Goal: Task Accomplishment & Management: Manage account settings

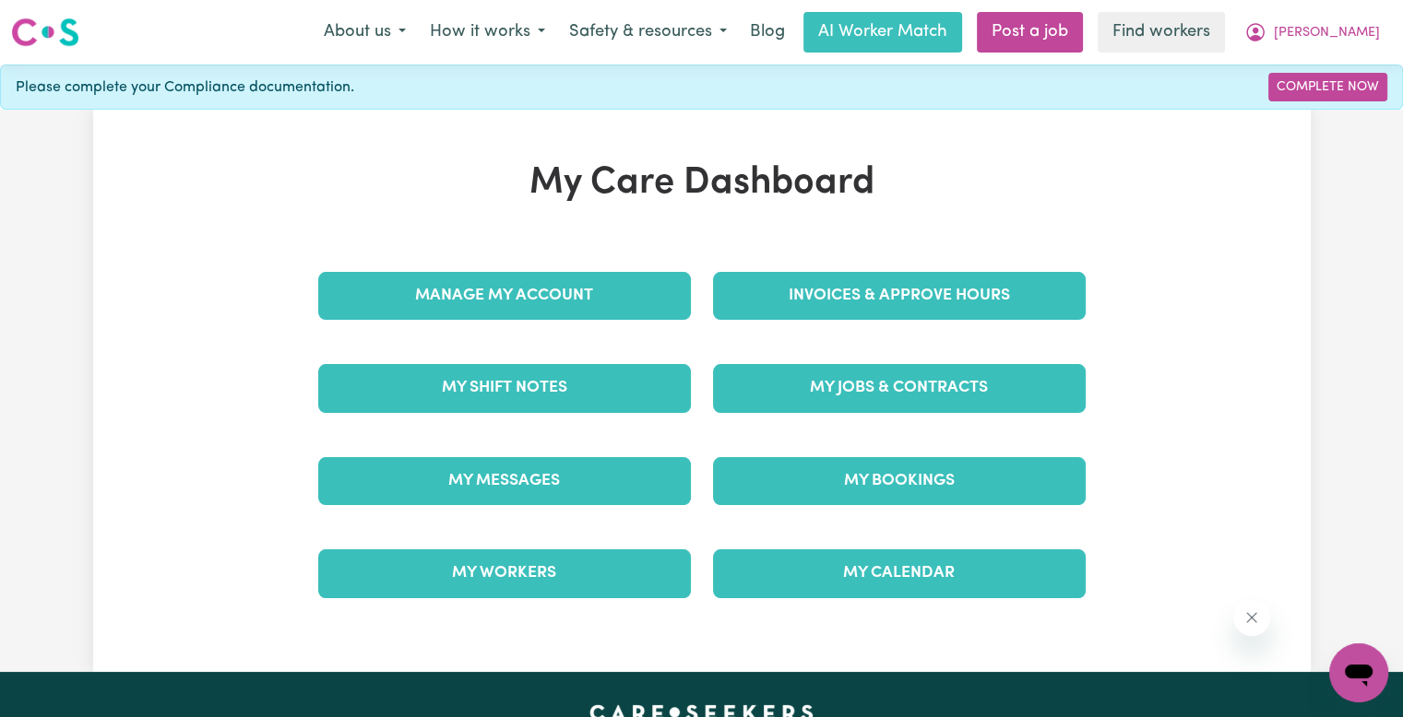
click at [883, 281] on link "Invoices & Approve Hours" at bounding box center [899, 296] width 373 height 48
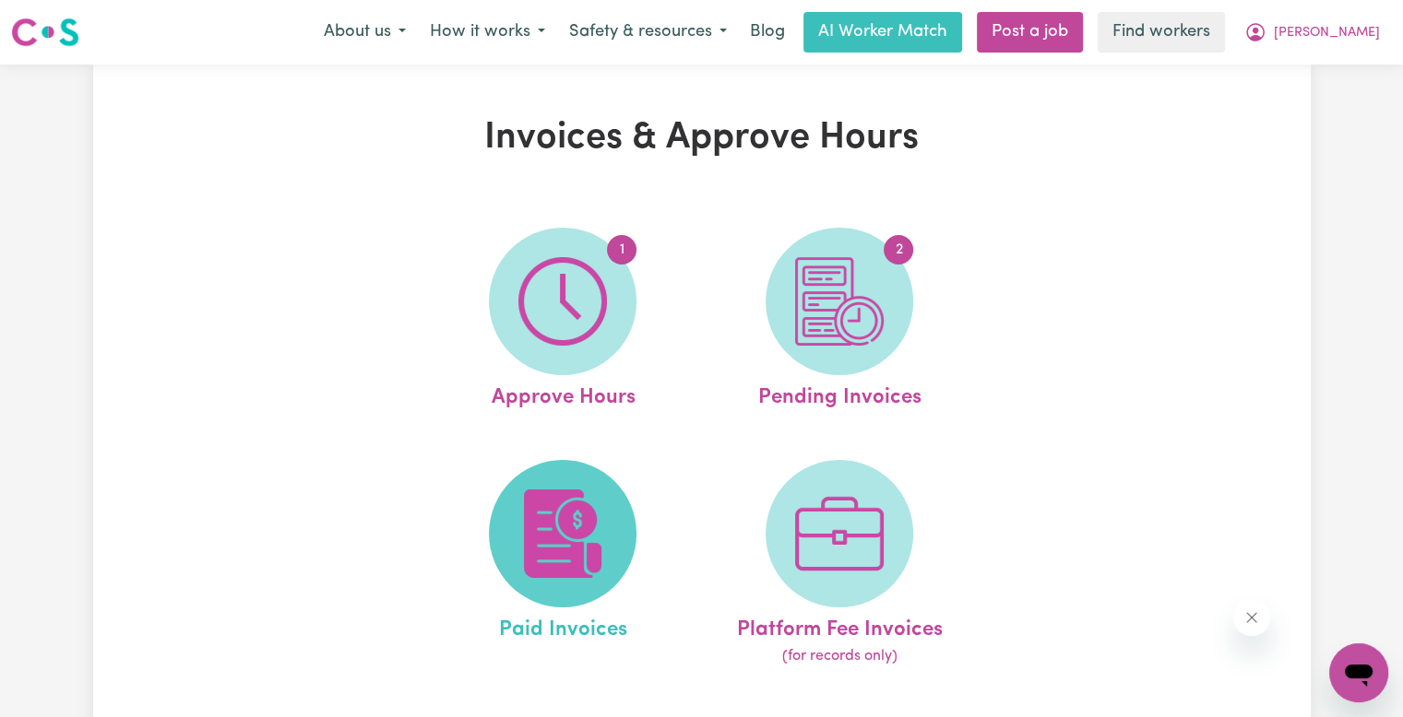
click at [560, 540] on img at bounding box center [562, 534] width 89 height 89
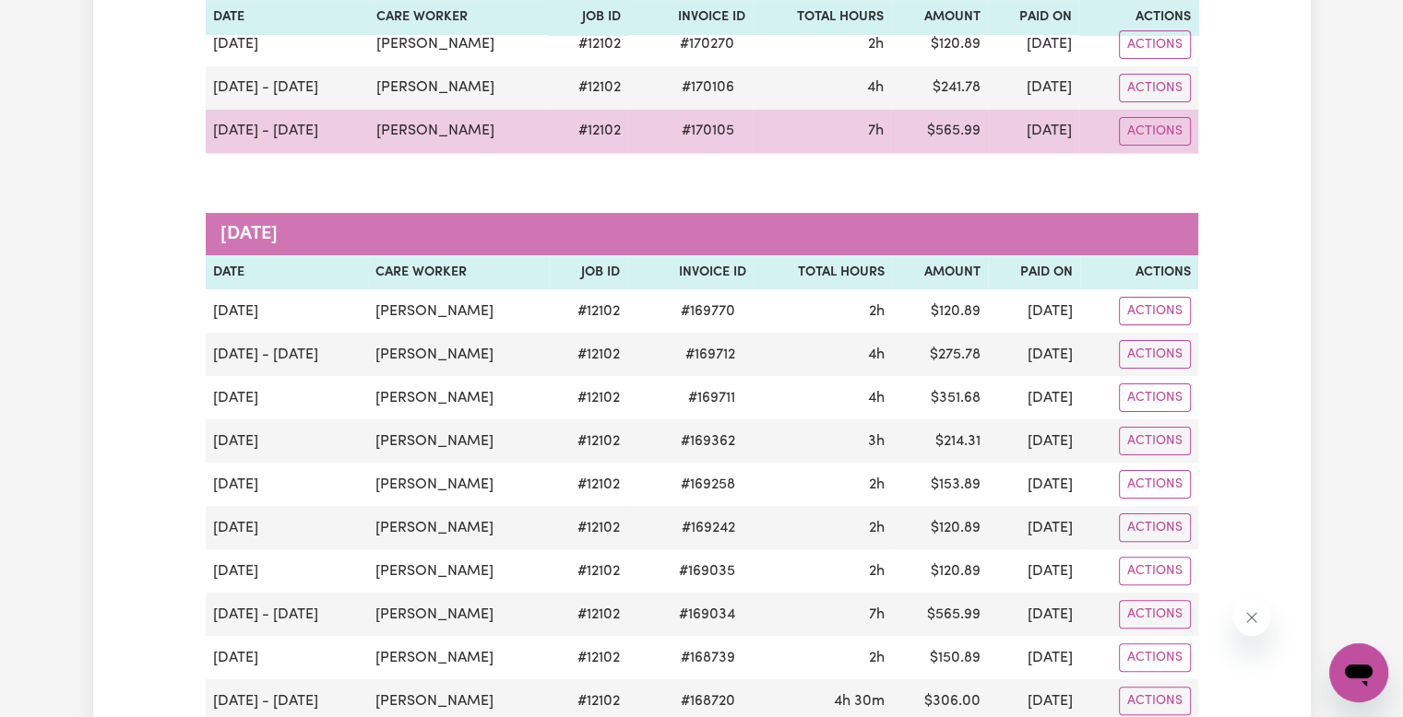
scroll to position [369, 0]
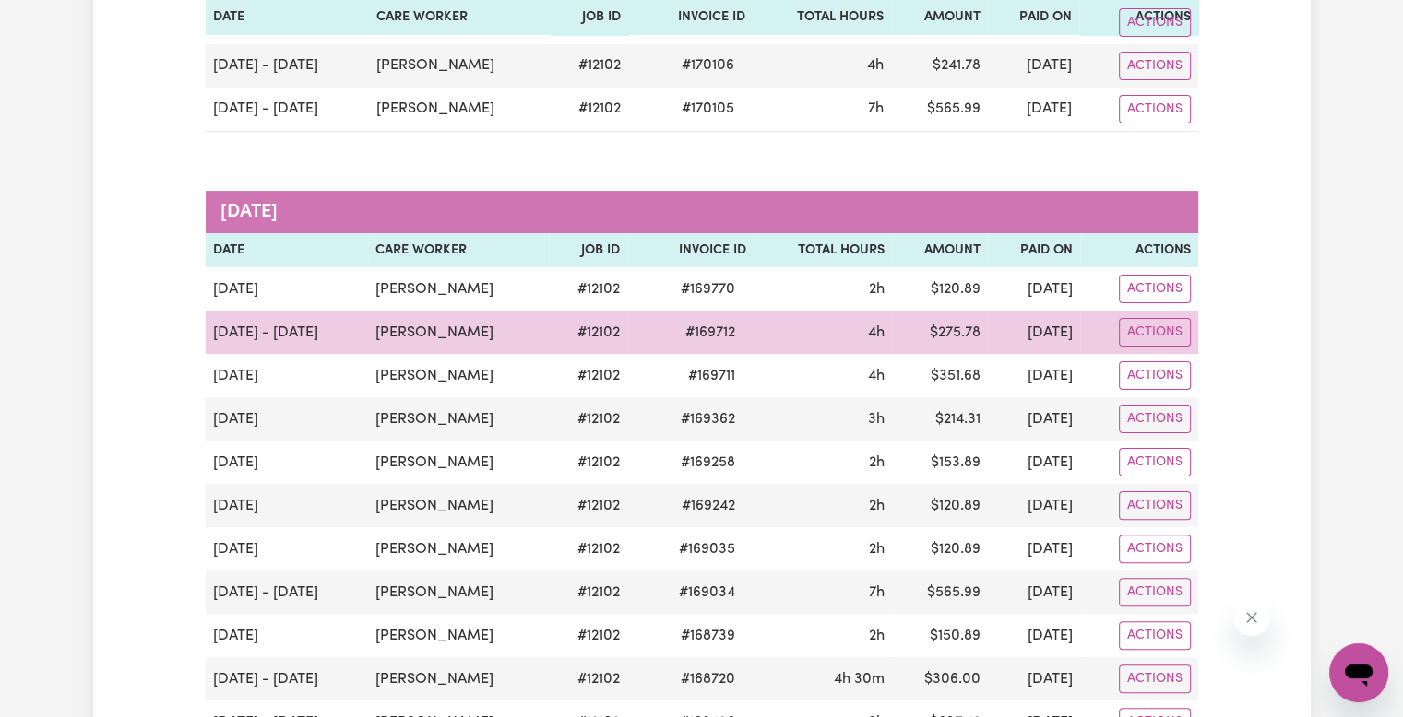
click at [686, 329] on span "# 169712" at bounding box center [710, 333] width 72 height 22
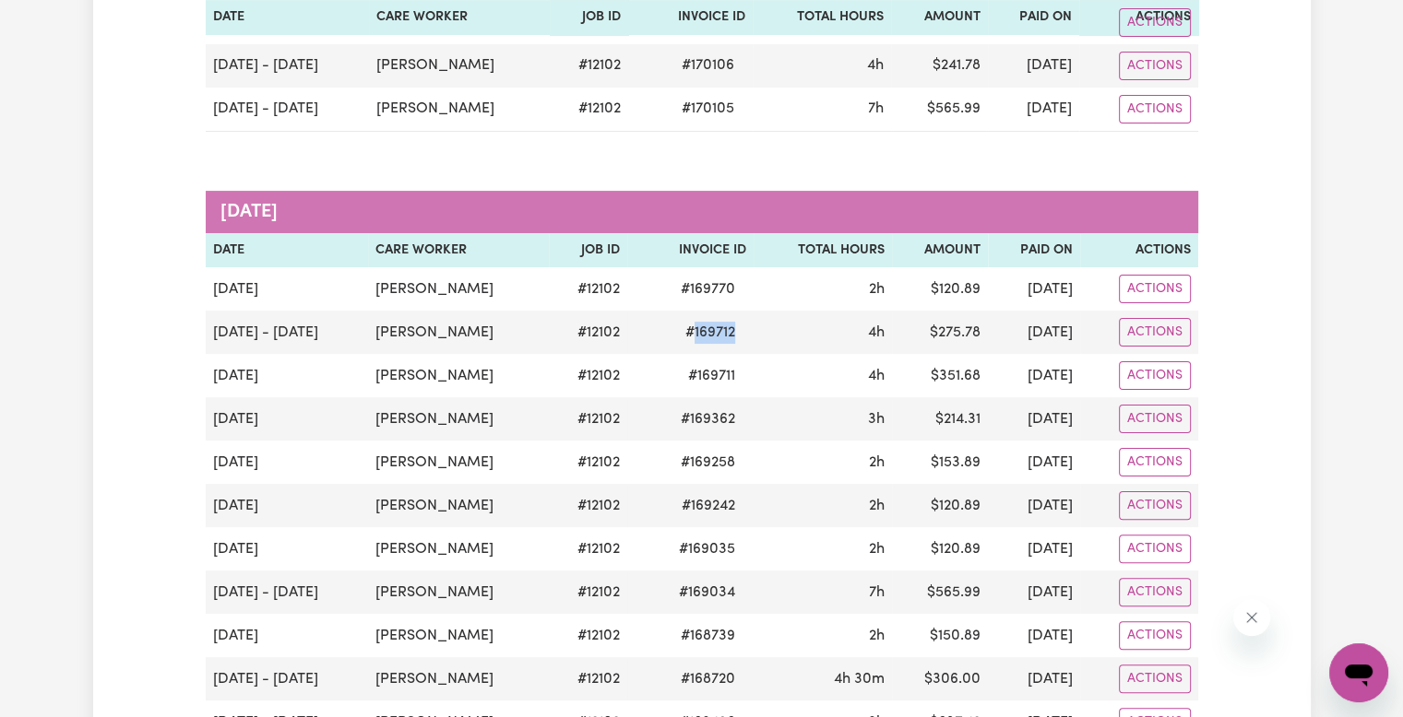
copy span "169712"
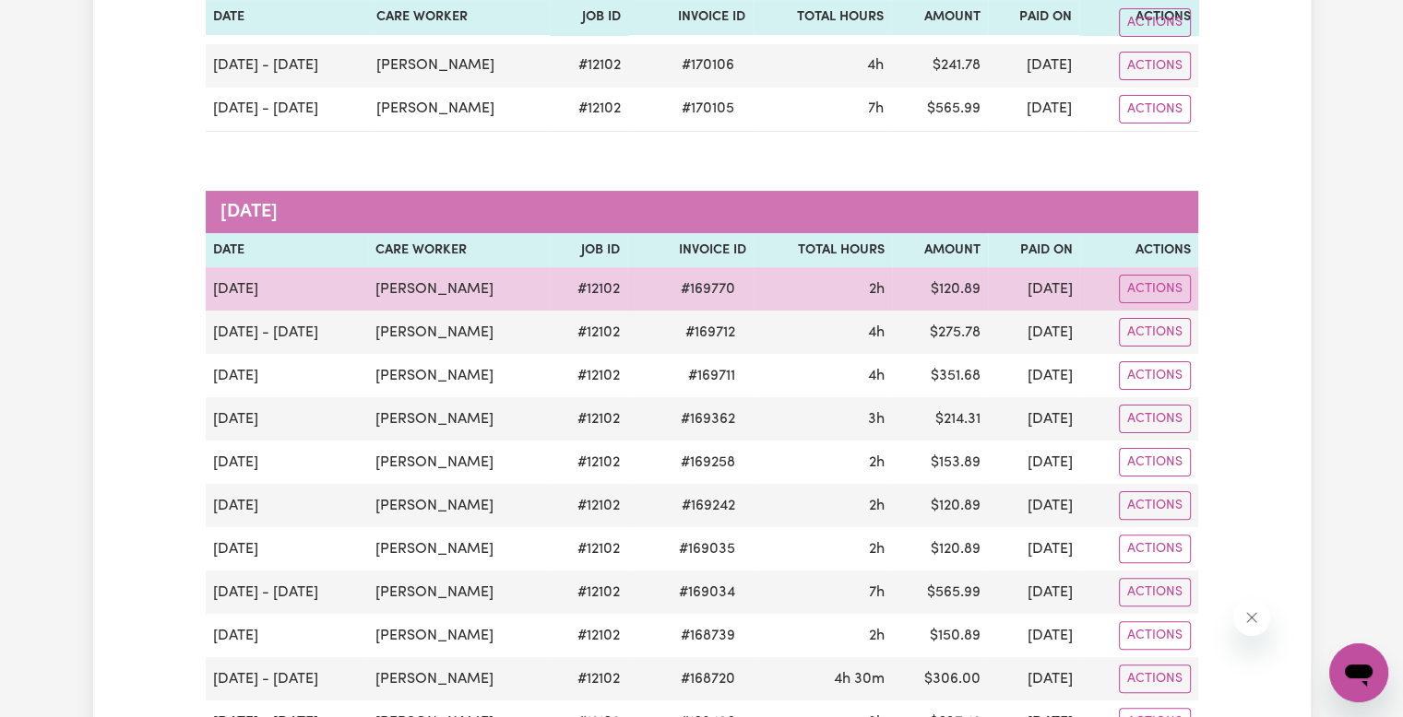
click at [669, 285] on span "# 169770" at bounding box center [707, 289] width 77 height 22
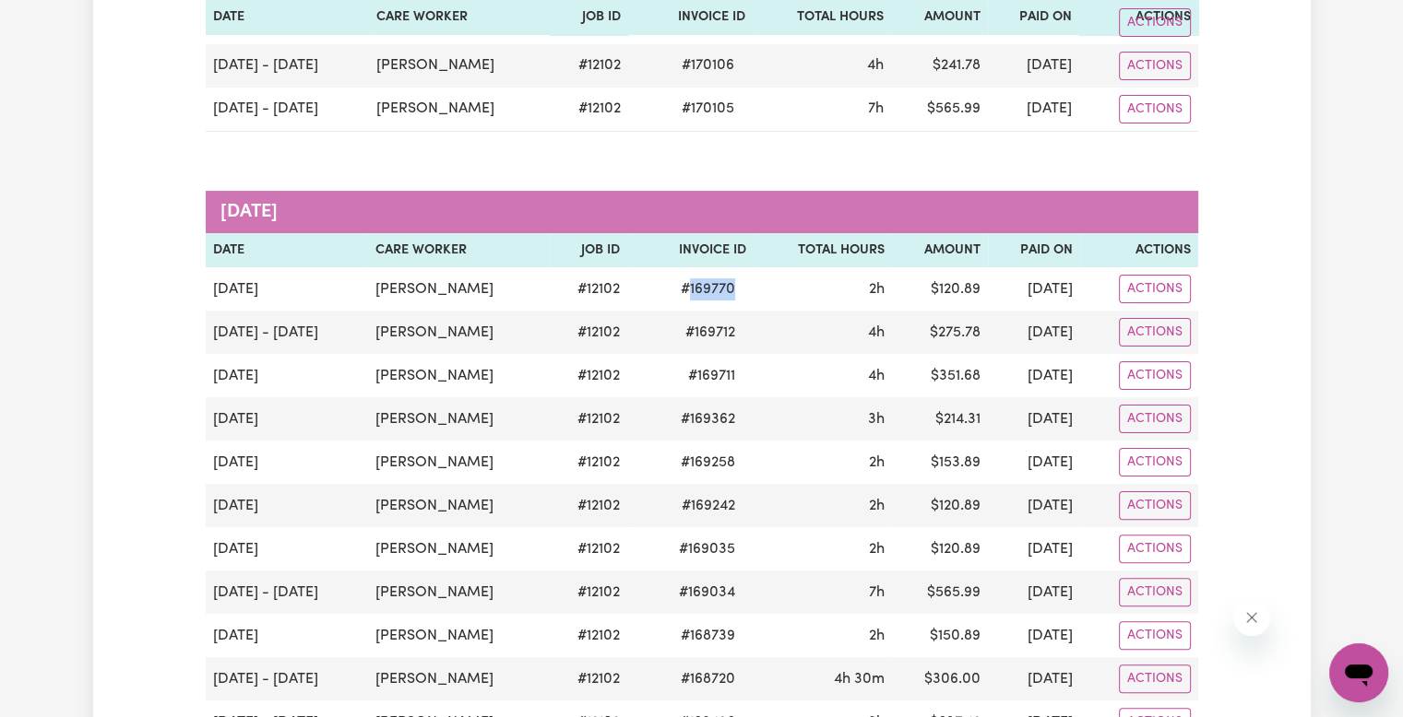
copy span "169770"
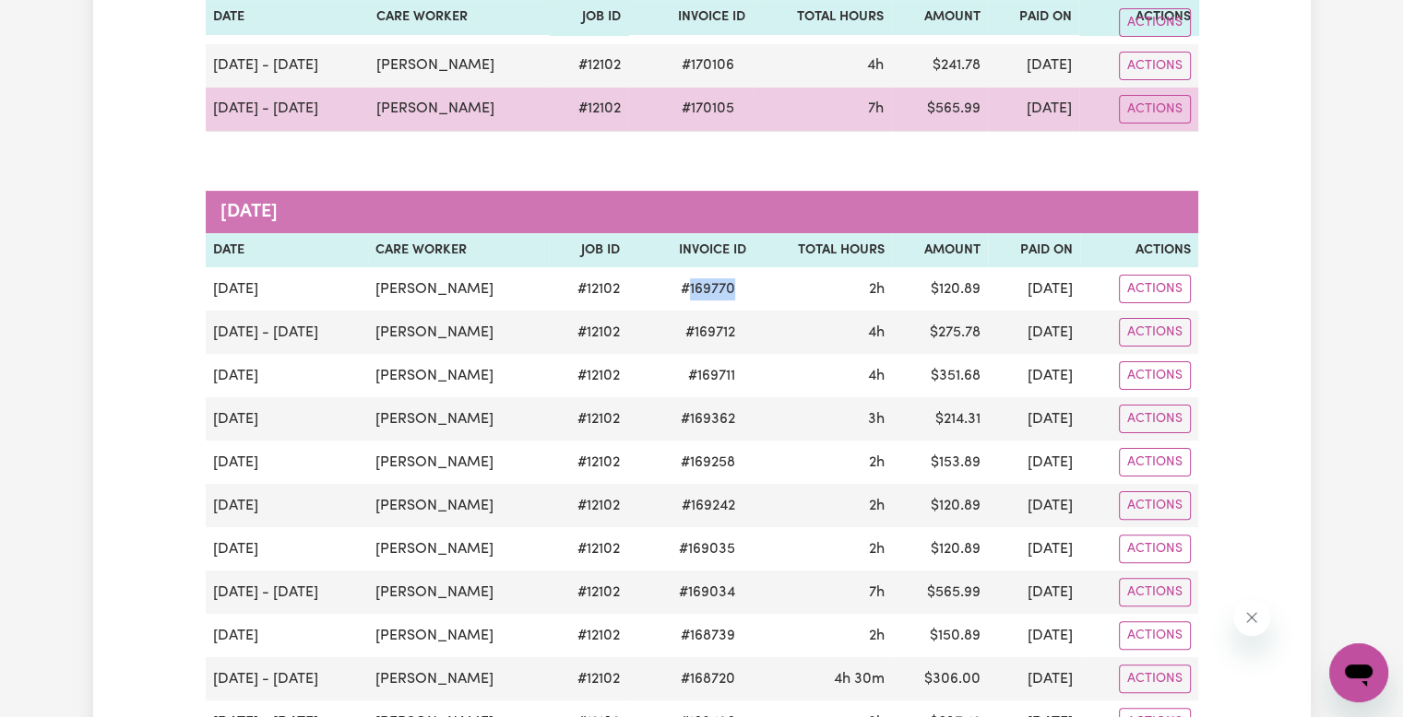
click at [675, 113] on span "# 170105" at bounding box center [707, 109] width 75 height 22
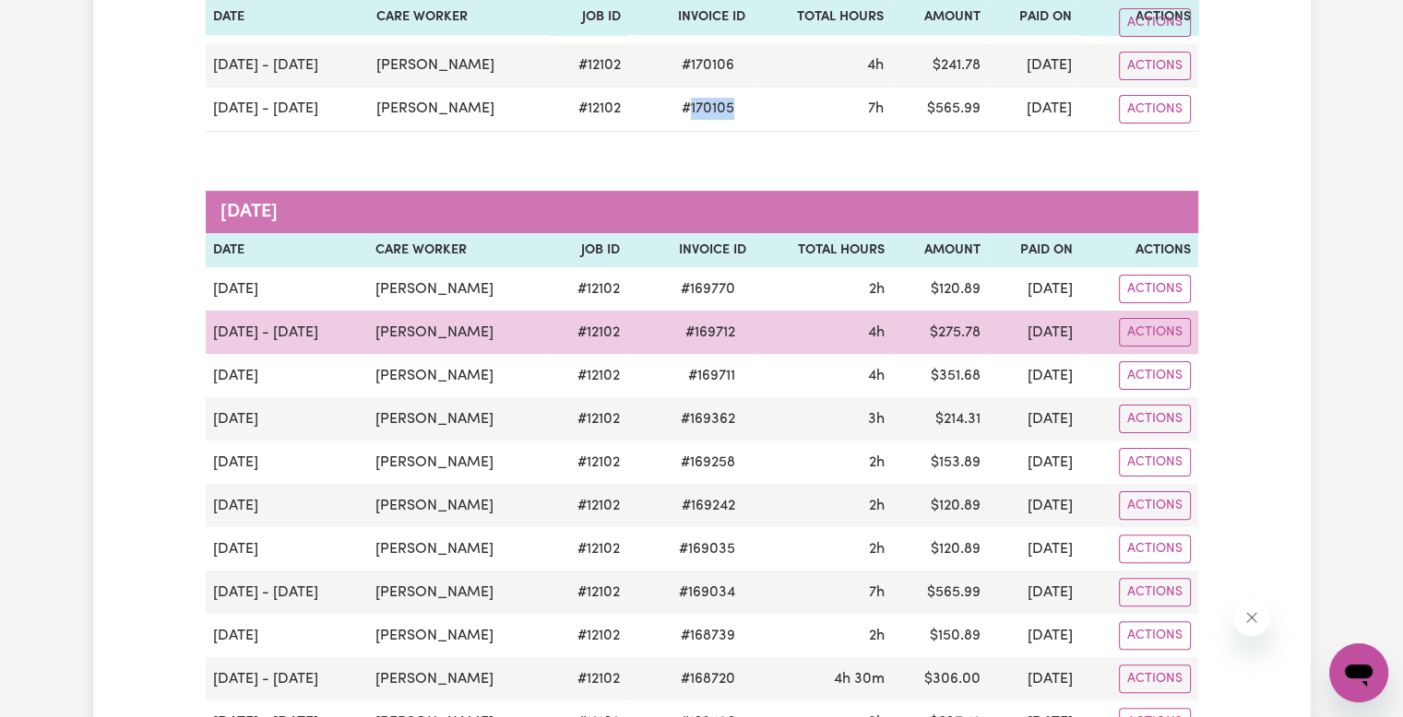
copy span "170105"
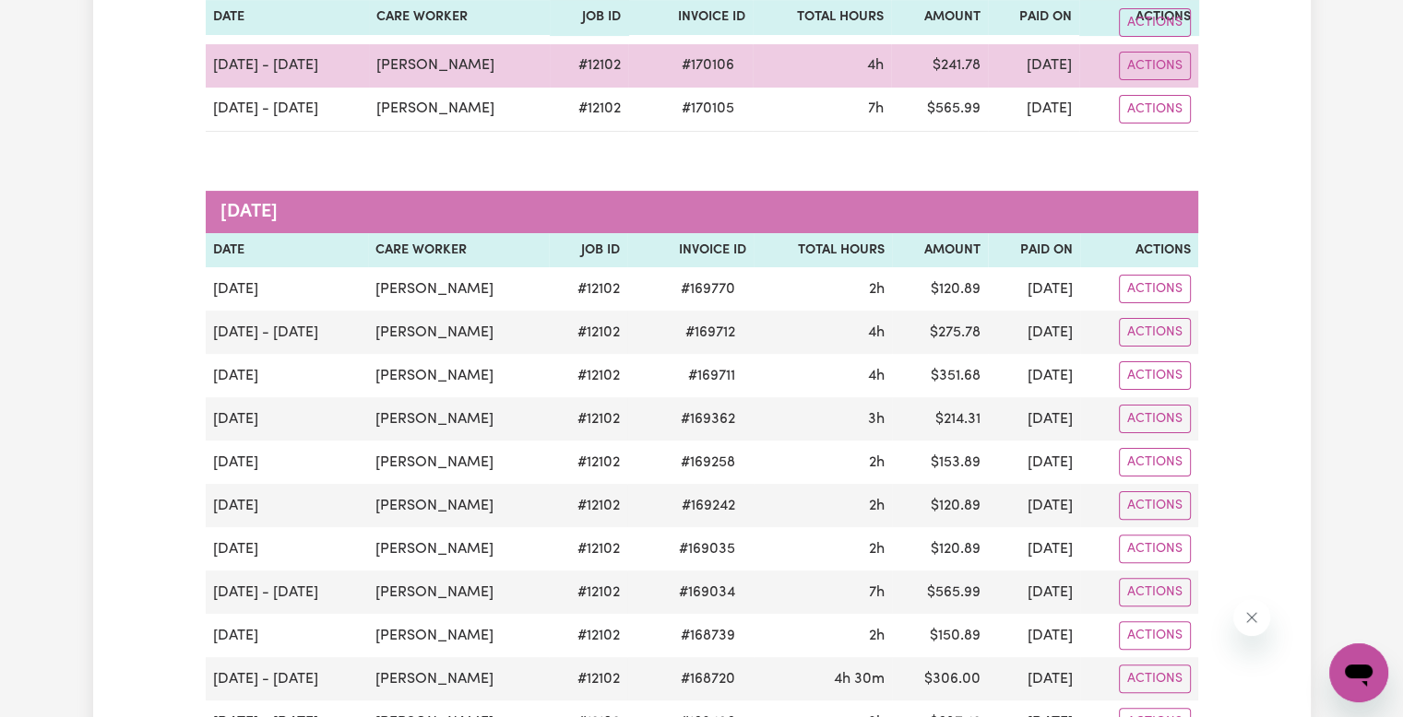
click at [670, 64] on span "# 170106" at bounding box center [707, 65] width 75 height 22
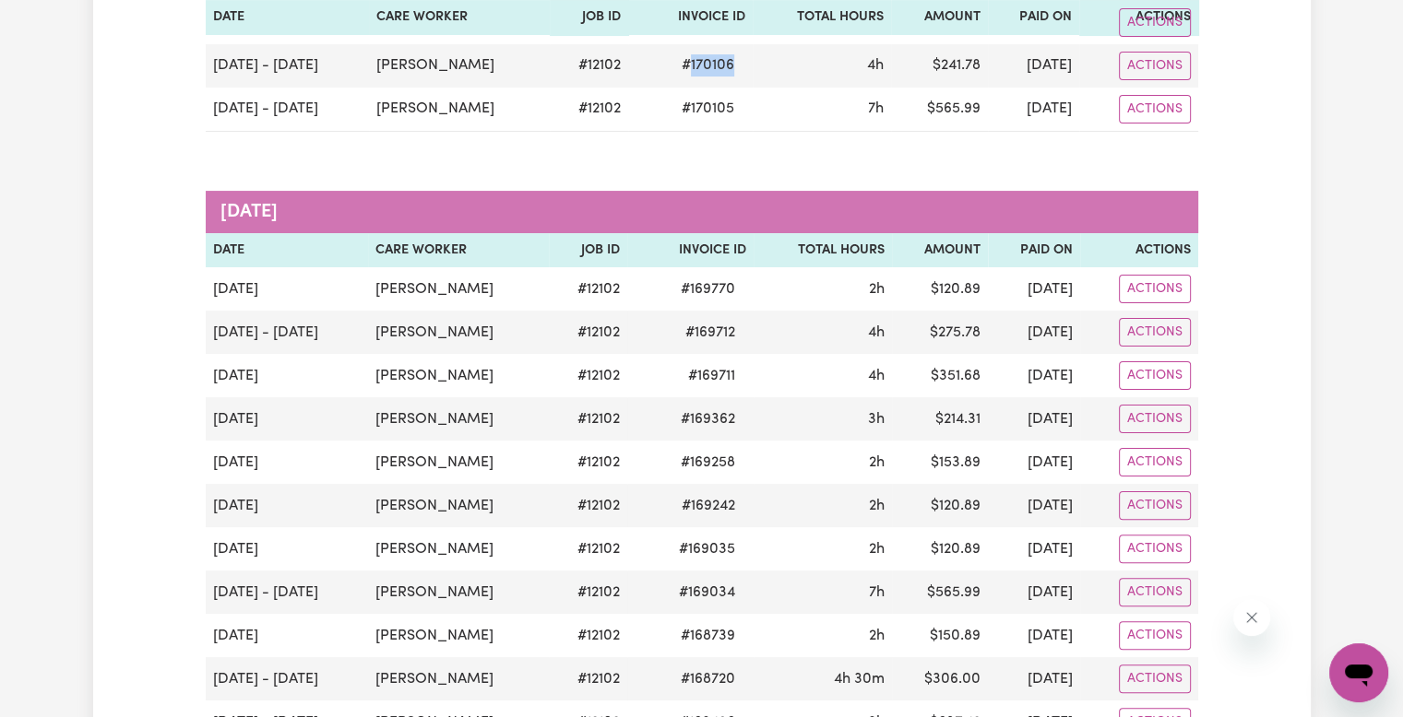
copy span "170106"
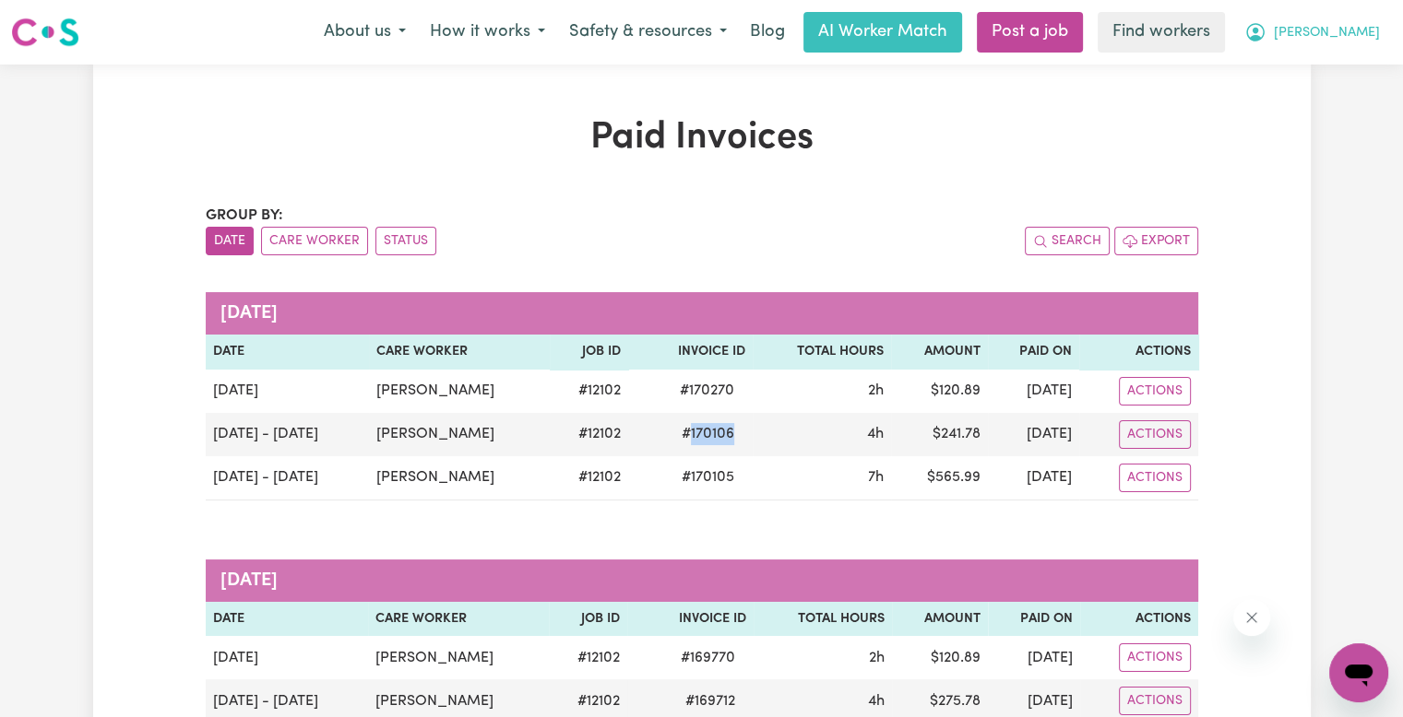
click at [1353, 43] on button "[PERSON_NAME]" at bounding box center [1312, 32] width 160 height 39
click at [1350, 110] on link "Logout" at bounding box center [1318, 106] width 146 height 35
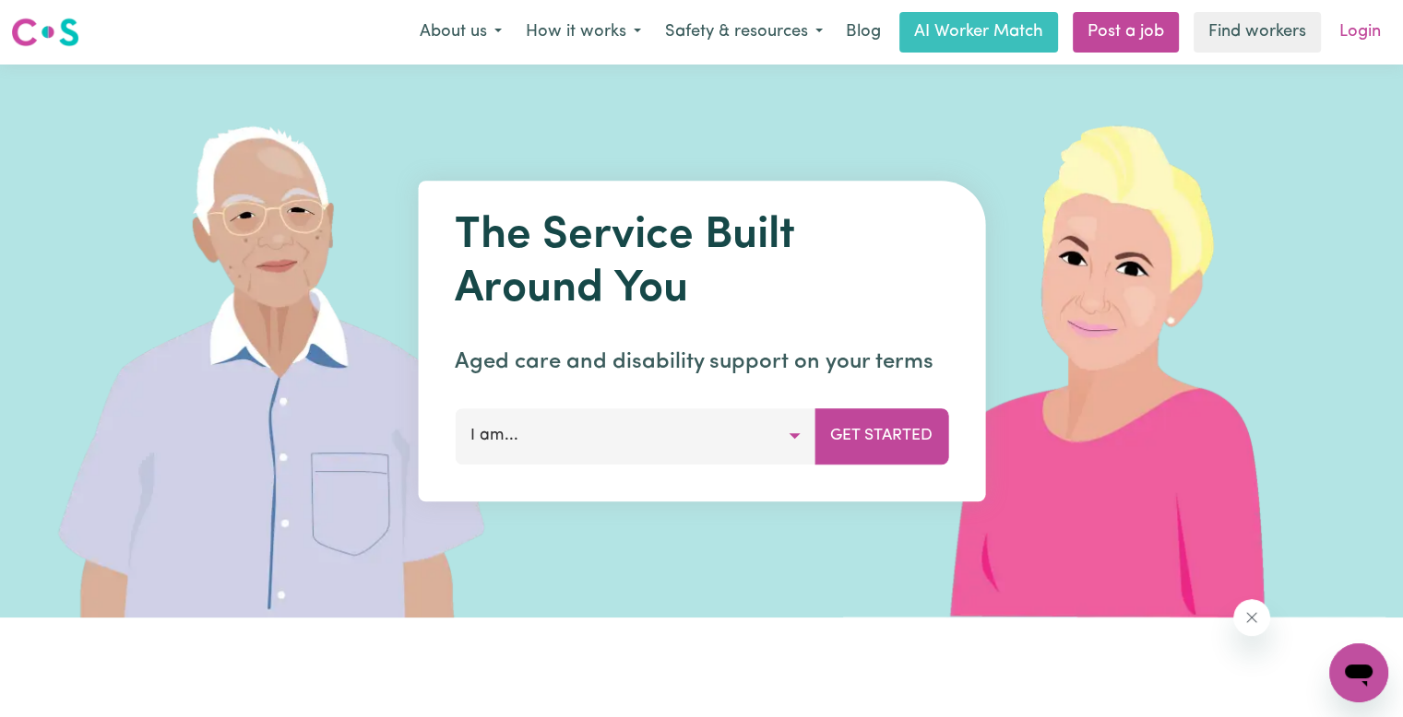
click at [1344, 35] on link "Login" at bounding box center [1360, 32] width 64 height 41
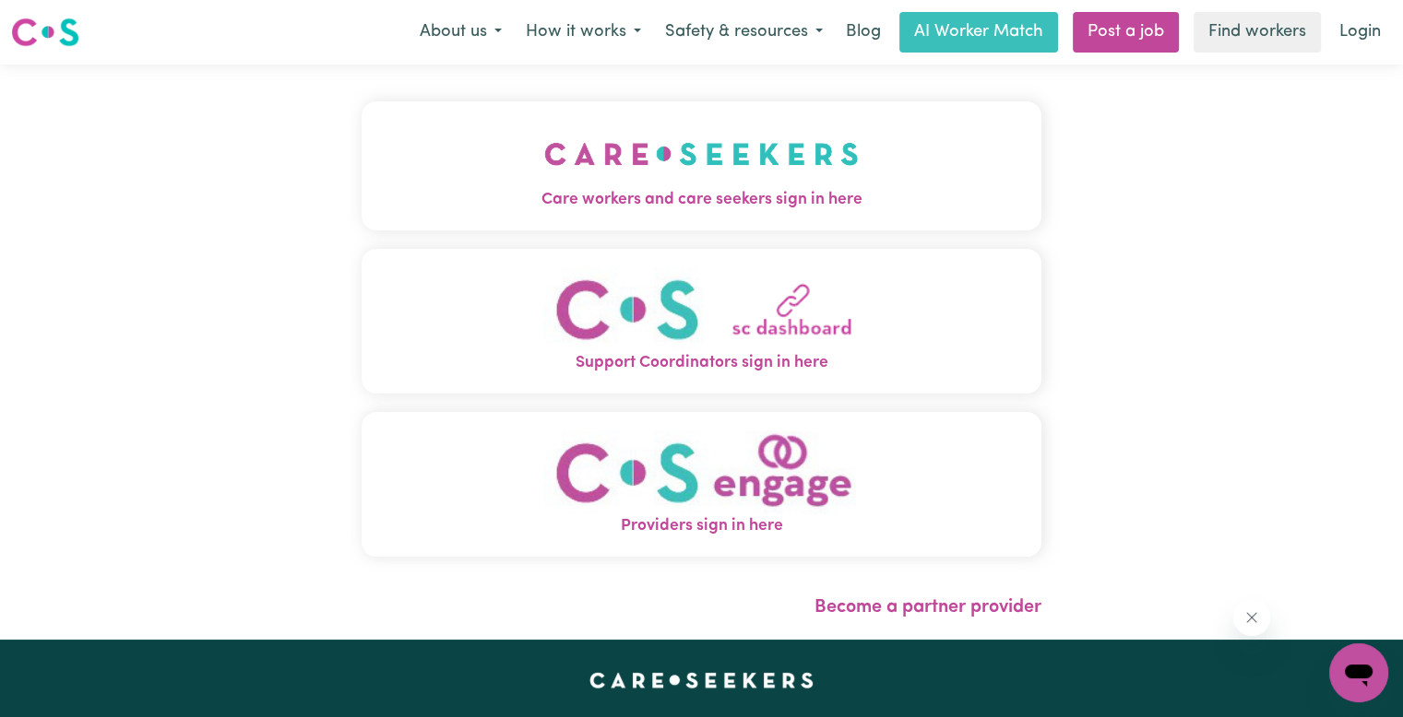
click at [437, 223] on button "Care workers and care seekers sign in here" at bounding box center [701, 165] width 680 height 129
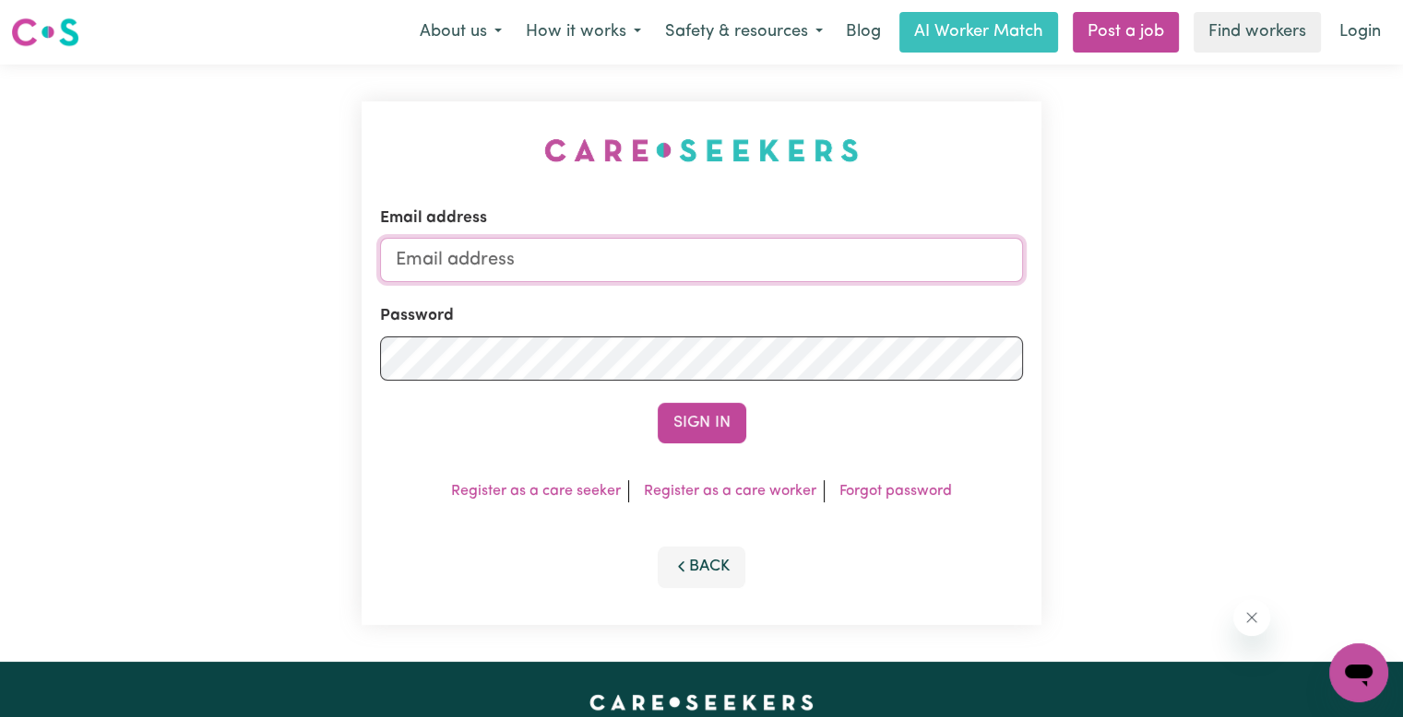
drag, startPoint x: 491, startPoint y: 263, endPoint x: 495, endPoint y: 278, distance: 16.3
click at [491, 263] on input "Email address" at bounding box center [701, 260] width 643 height 44
drag, startPoint x: 494, startPoint y: 253, endPoint x: 668, endPoint y: 252, distance: 173.4
click at [668, 252] on input "[EMAIL_ADDRESS][DOMAIN_NAME]" at bounding box center [701, 260] width 643 height 44
paste input "[PERSON_NAME]"
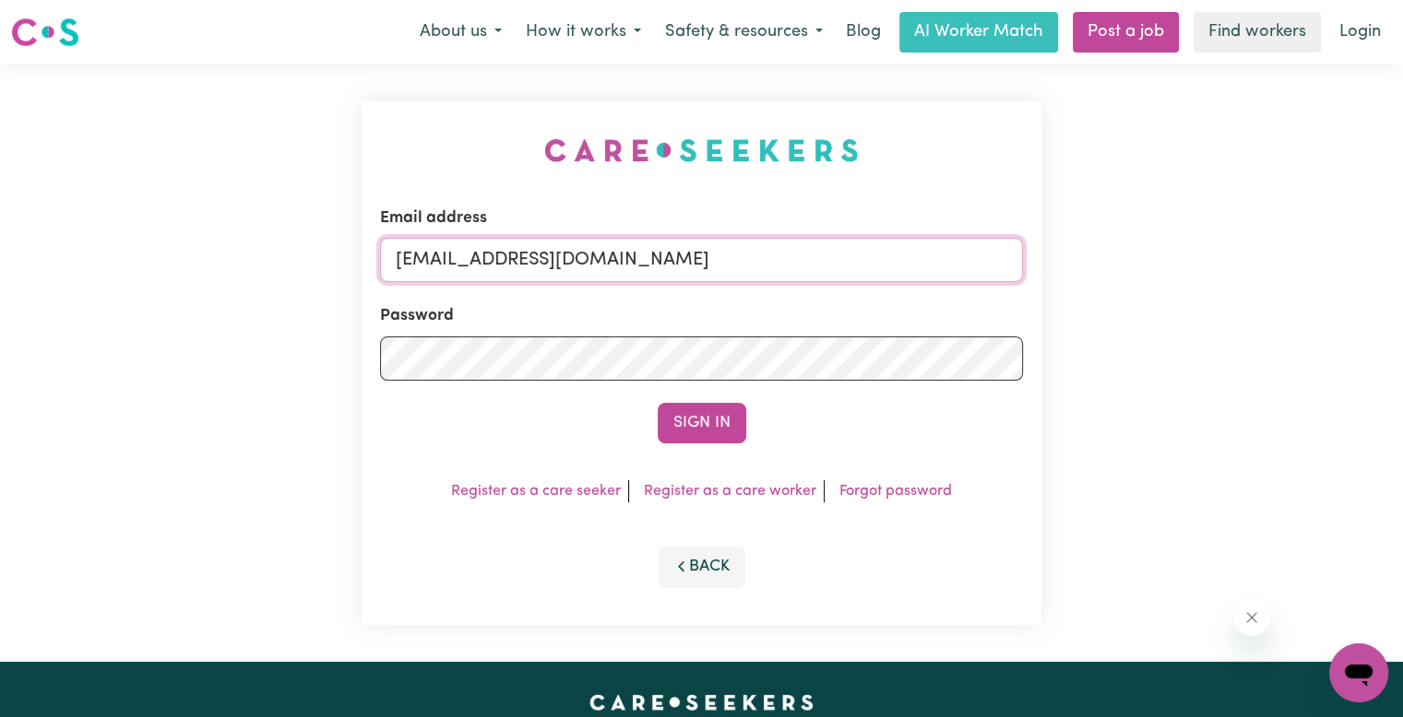
type input "[EMAIL_ADDRESS][DOMAIN_NAME]"
click at [657, 403] on button "Sign In" at bounding box center [701, 423] width 89 height 41
